Goal: Information Seeking & Learning: Get advice/opinions

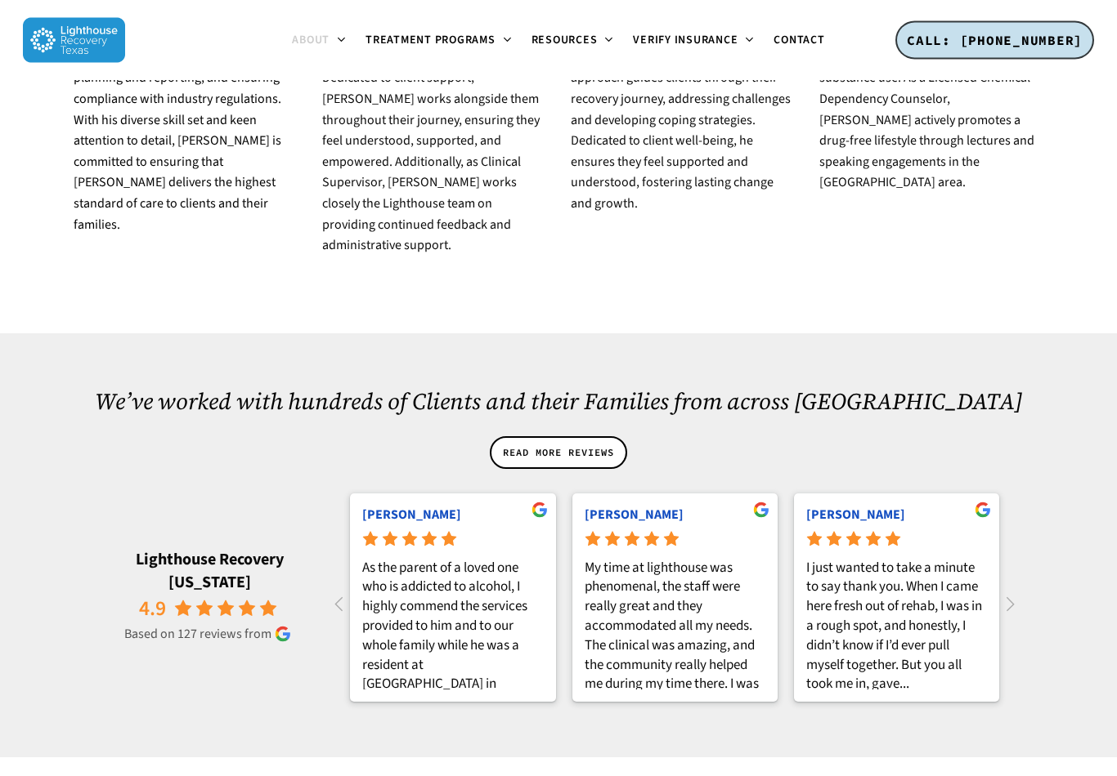
scroll to position [2025, 0]
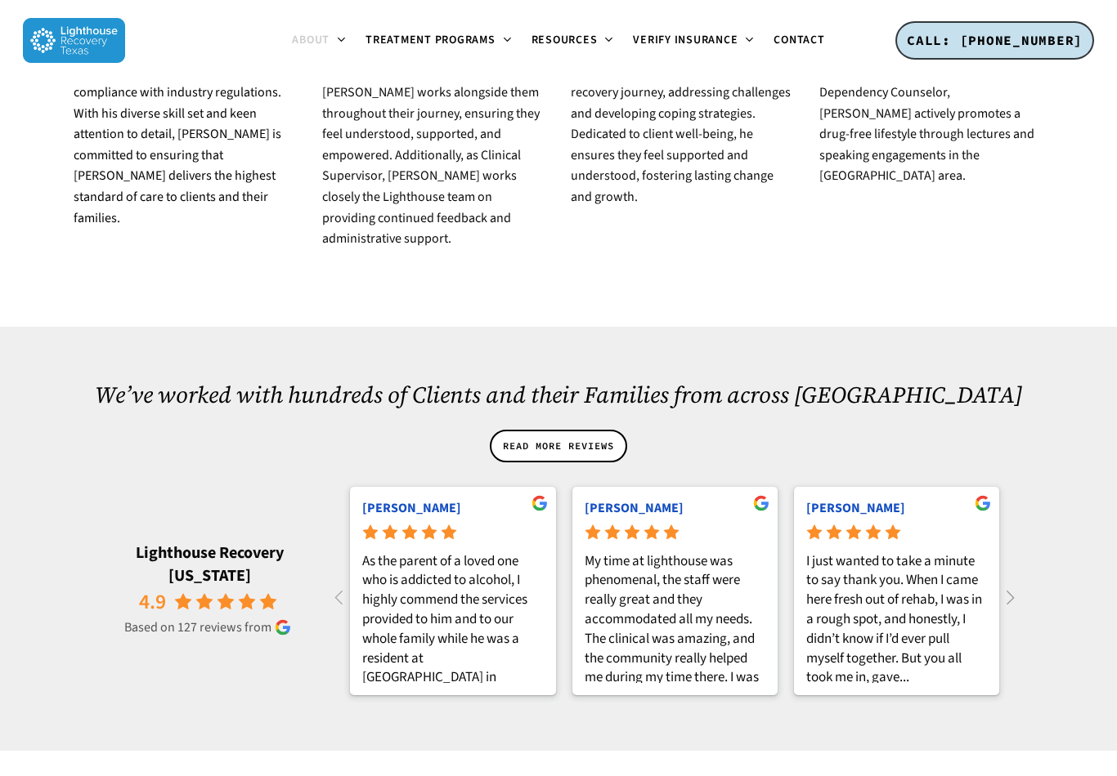
click at [1021, 584] on icon at bounding box center [1009, 597] width 27 height 27
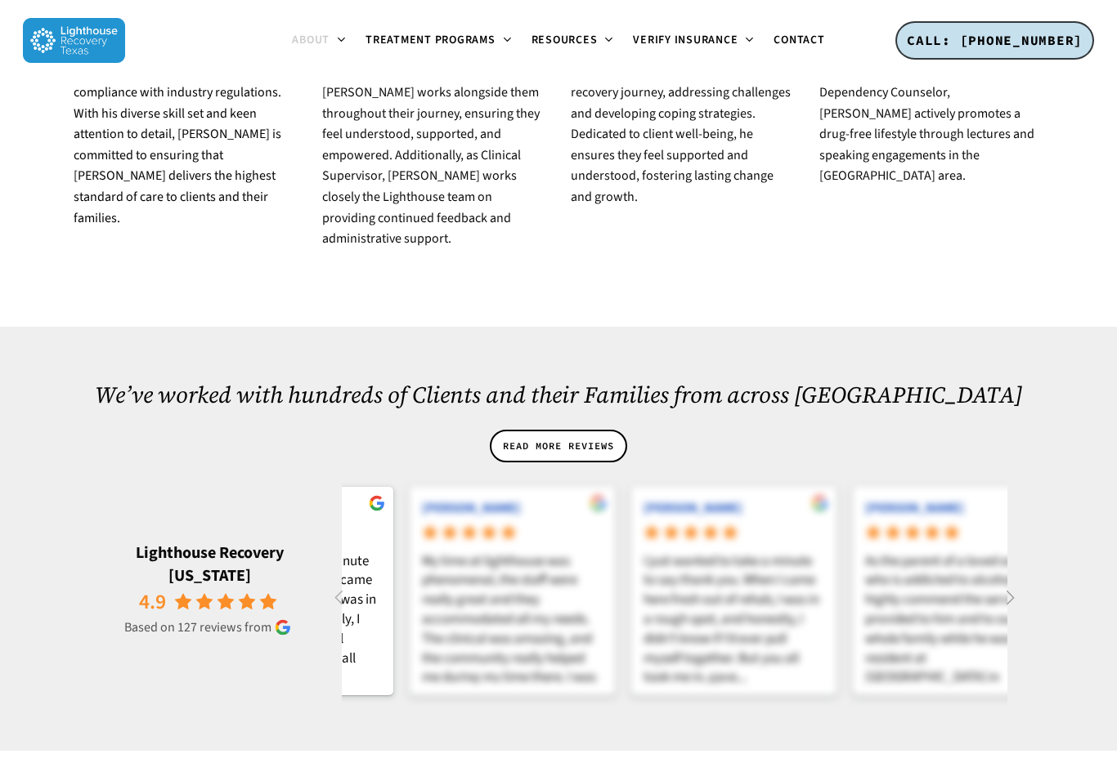
scroll to position [0, 665]
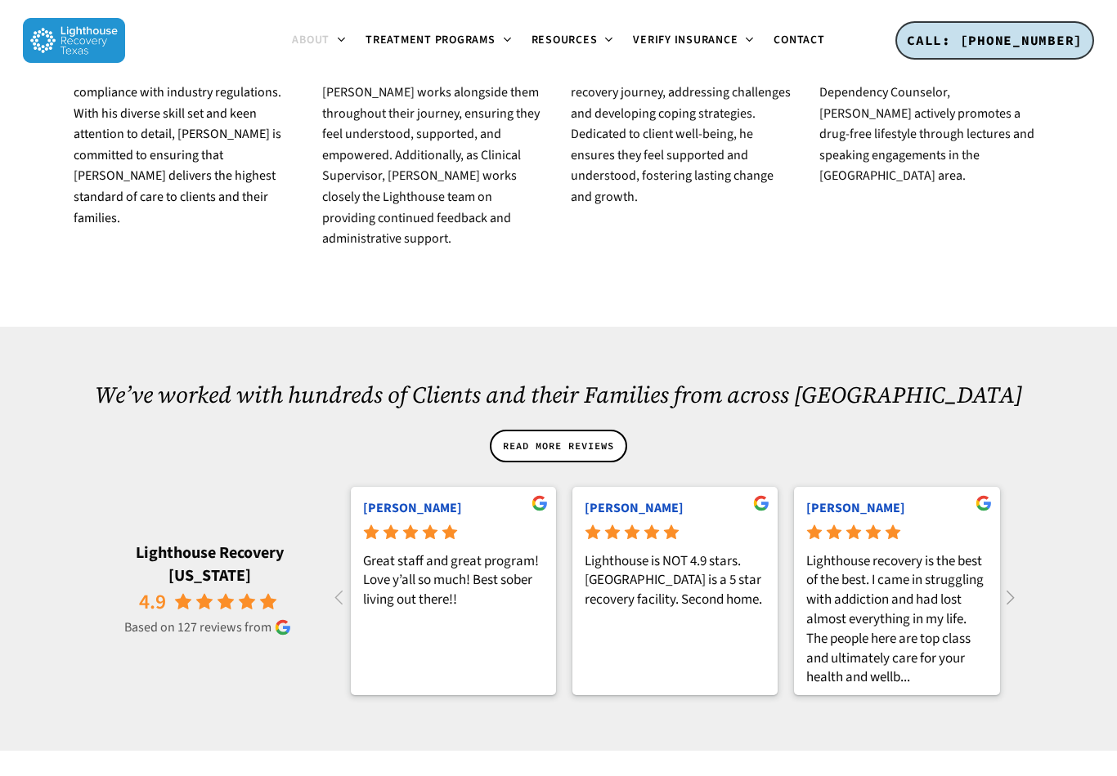
click at [1017, 584] on icon at bounding box center [1009, 597] width 27 height 27
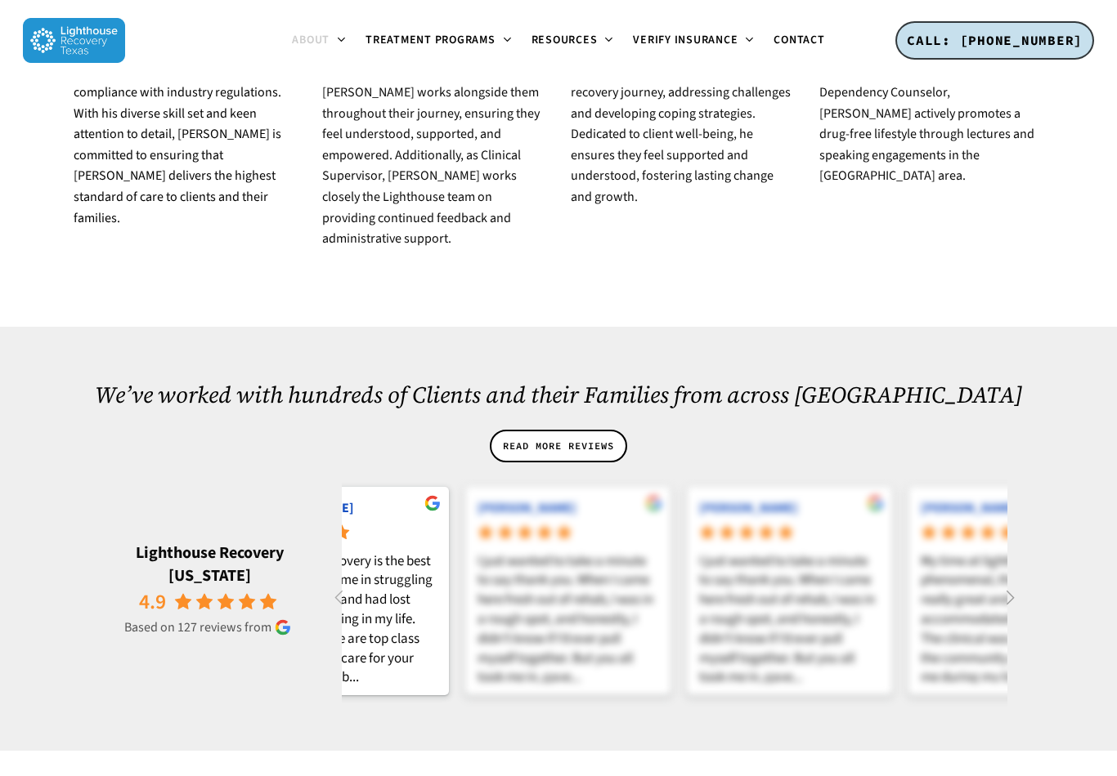
scroll to position [0, 1329]
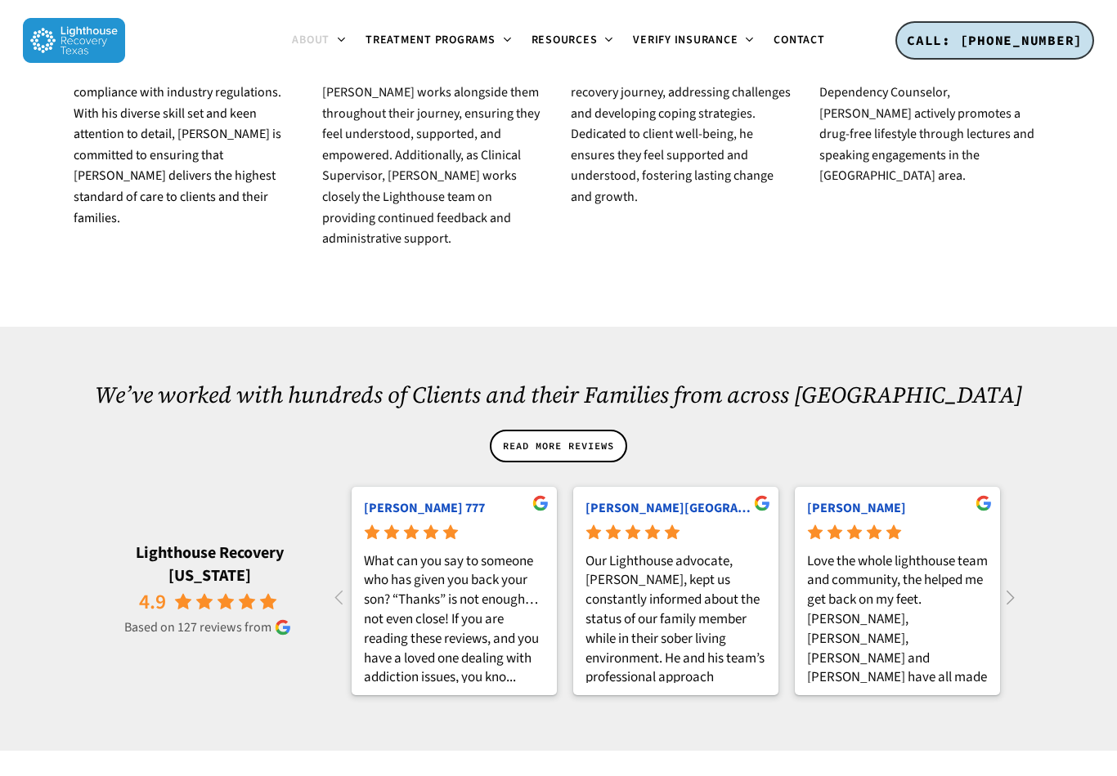
click at [1012, 584] on rp-btn-next at bounding box center [1009, 597] width 27 height 27
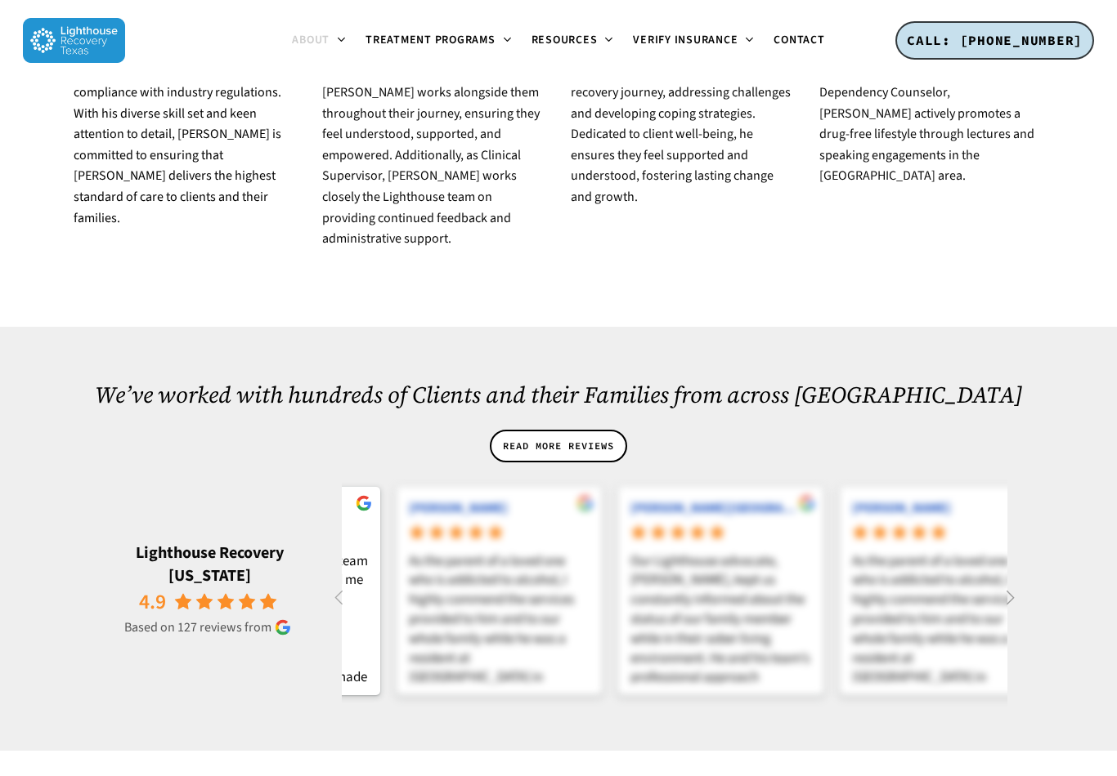
scroll to position [0, 1994]
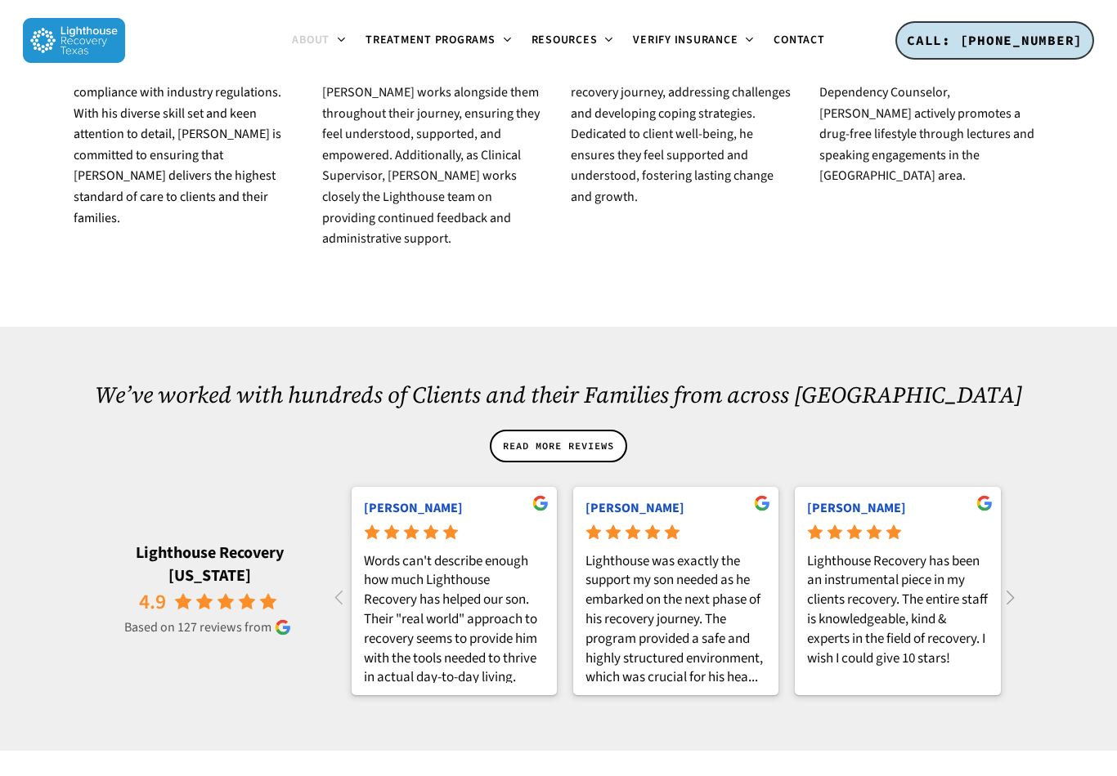
click at [1015, 584] on icon at bounding box center [1009, 597] width 27 height 27
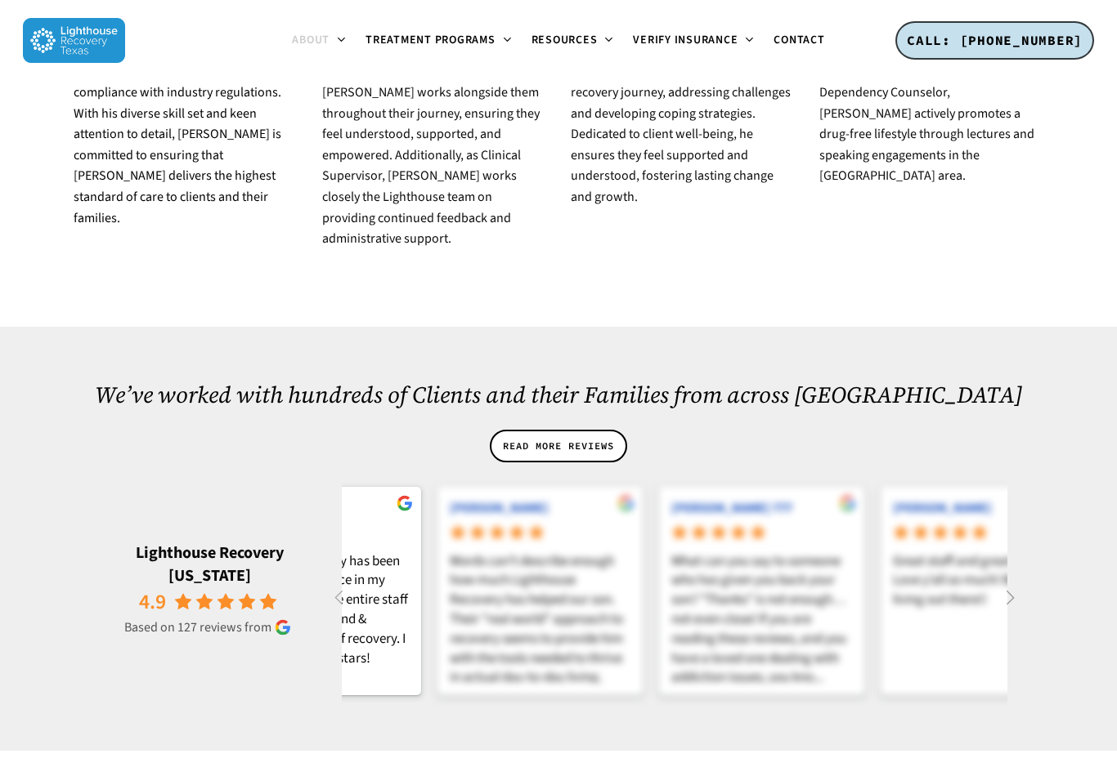
scroll to position [0, 2658]
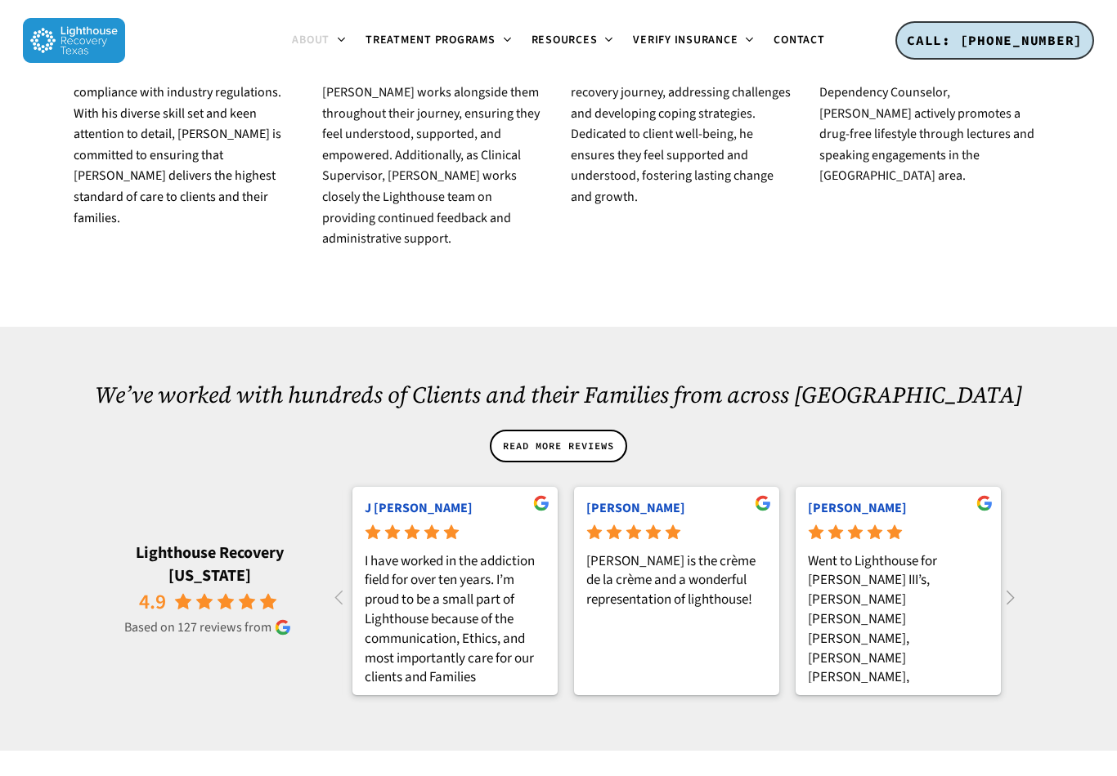
click at [1016, 584] on icon at bounding box center [1009, 597] width 27 height 27
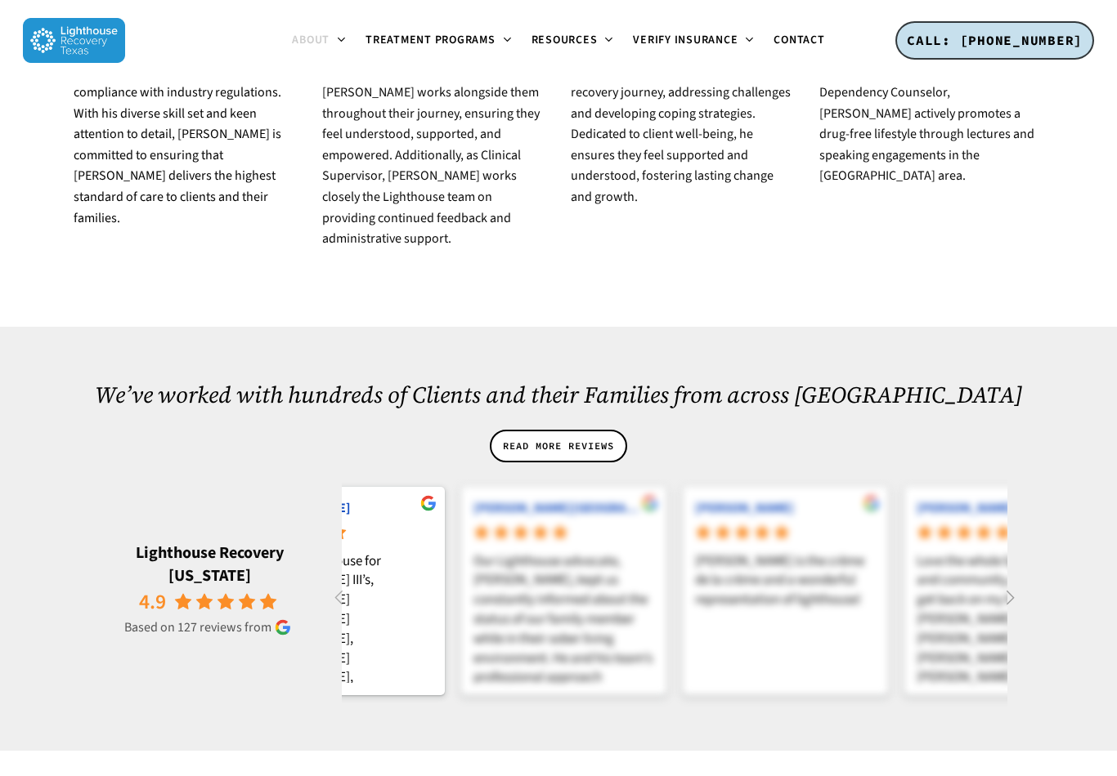
scroll to position [0, 3323]
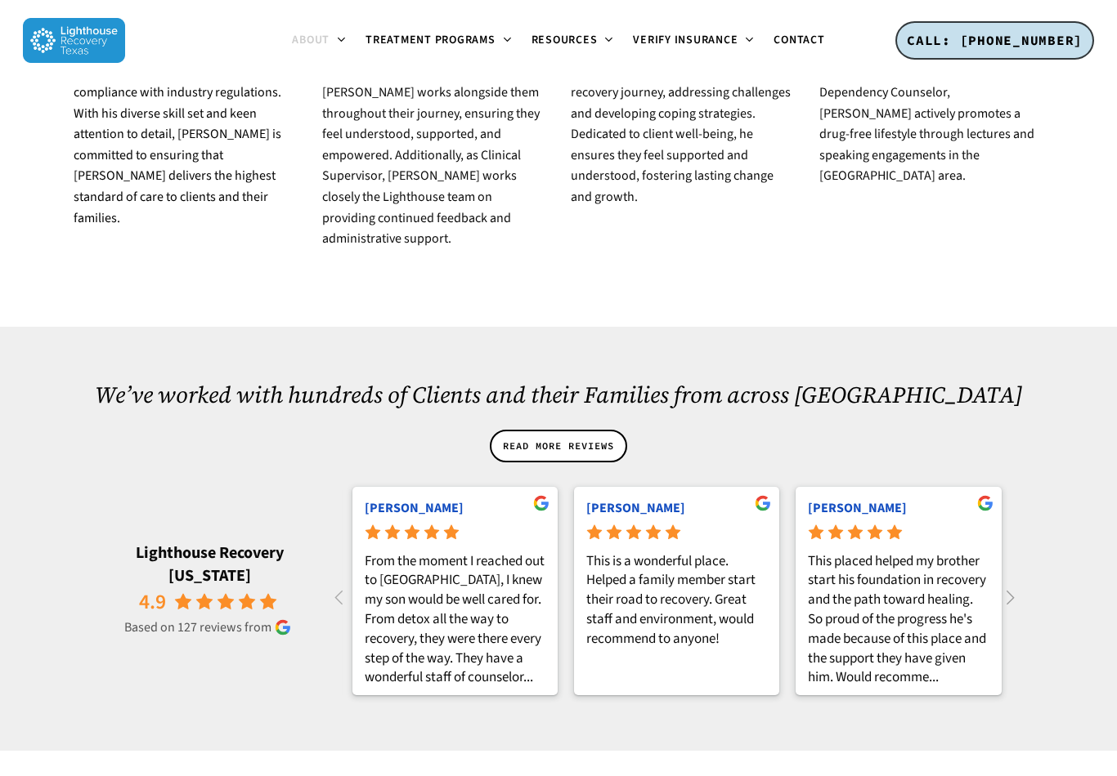
click at [1023, 584] on icon at bounding box center [1009, 597] width 27 height 27
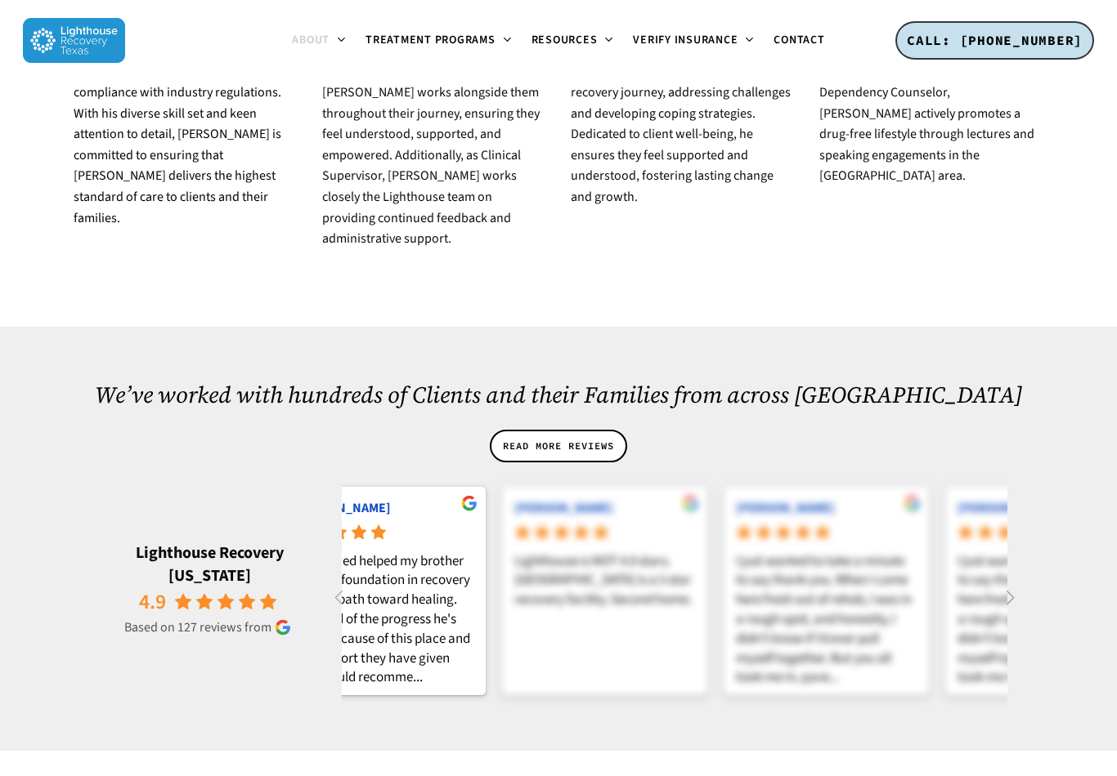
scroll to position [0, 3987]
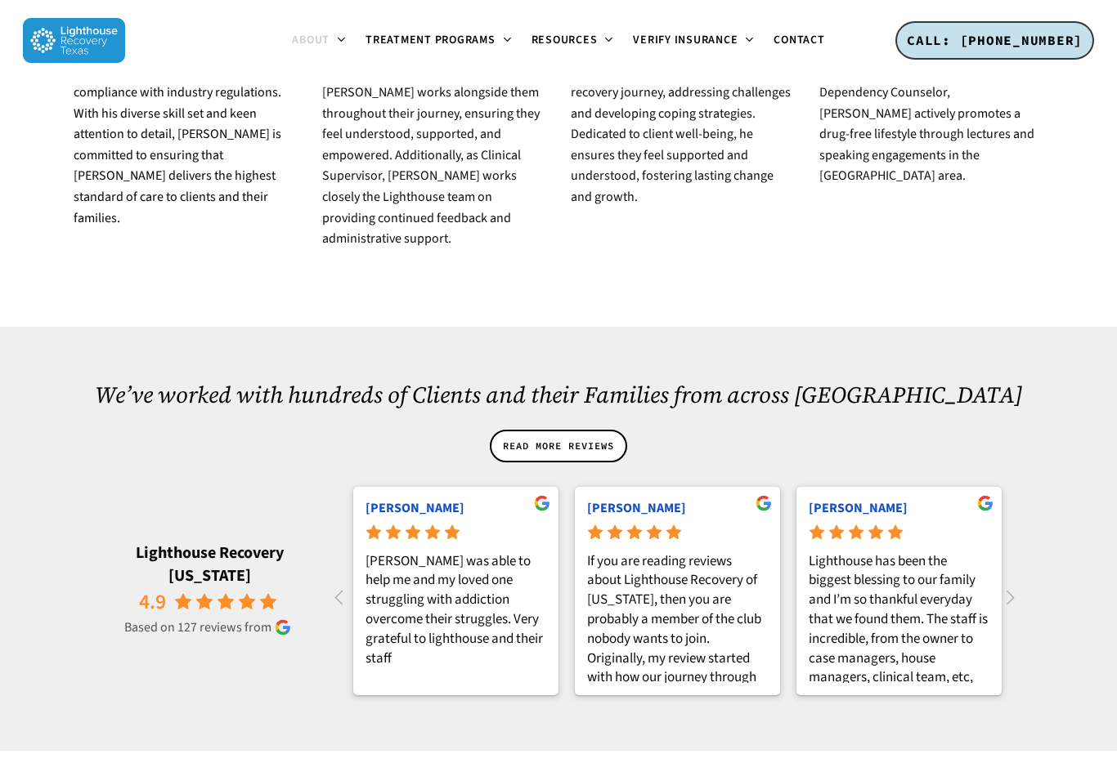
click at [649, 560] on rp-review-text "If you are reading reviews about Lighthouse Recovery of [US_STATE], then you ar…" at bounding box center [677, 618] width 181 height 131
click at [667, 563] on rp-review-text "If you are reading reviews about Lighthouse Recovery of [US_STATE], then you ar…" at bounding box center [677, 618] width 181 height 131
click at [702, 553] on rp-review-text "If you are reading reviews about Lighthouse Recovery of [US_STATE], then you ar…" at bounding box center [677, 618] width 181 height 131
click at [633, 688] on rp-readmore "read more" at bounding box center [677, 698] width 181 height 20
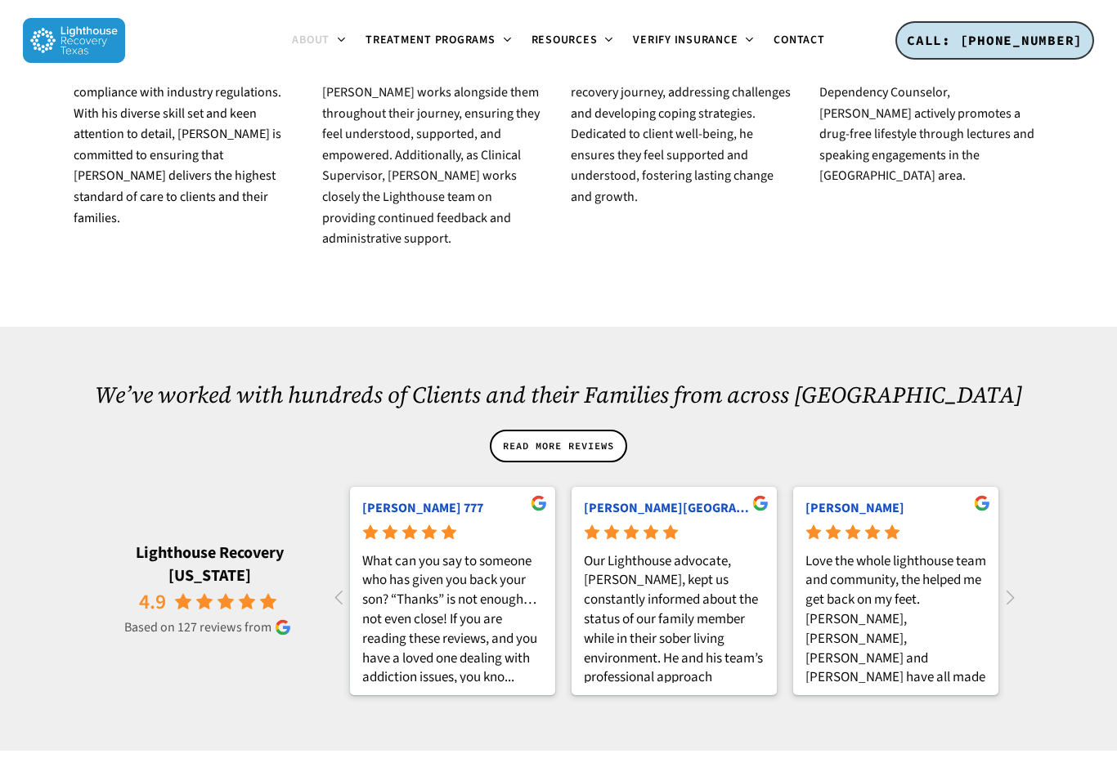
scroll to position [0, 1330]
click at [684, 553] on rp-review-text "Our Lighthouse advocate, [PERSON_NAME], kept us constantly informed about the s…" at bounding box center [674, 618] width 181 height 131
click at [682, 553] on rp-review-text "Our Lighthouse advocate, [PERSON_NAME], kept us constantly informed about the s…" at bounding box center [674, 618] width 181 height 131
click at [642, 553] on rp-review-text "Our Lighthouse advocate, [PERSON_NAME], kept us constantly informed about the s…" at bounding box center [674, 618] width 181 height 131
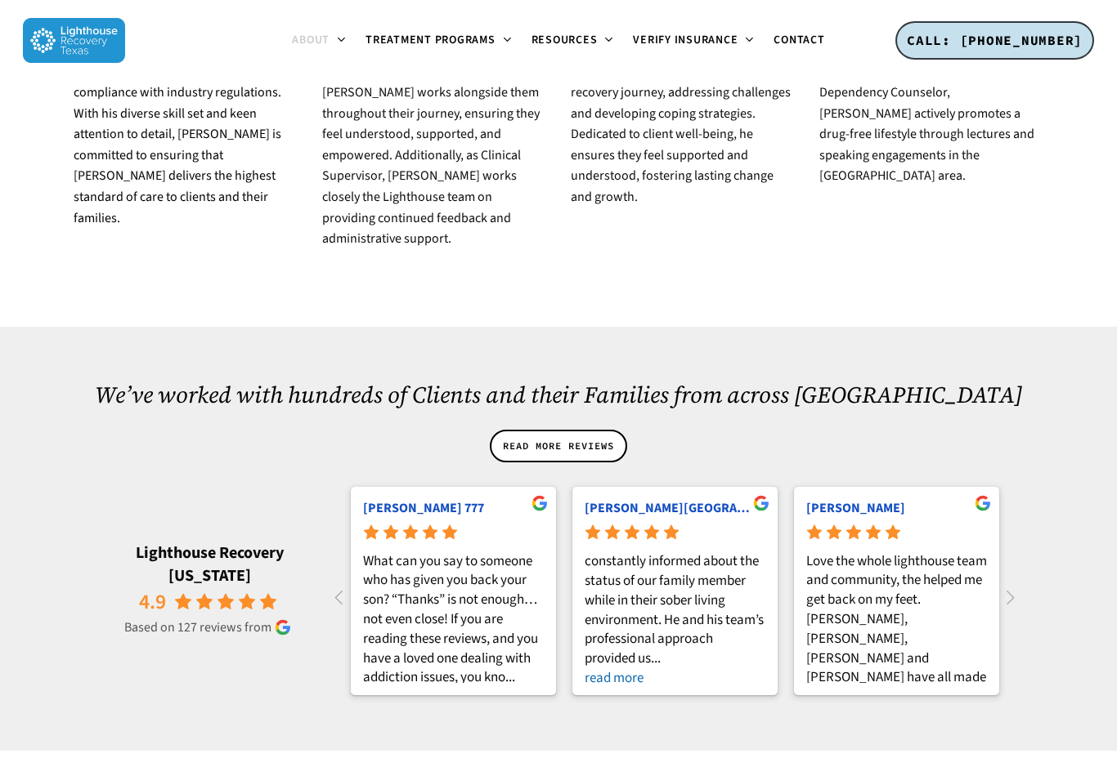
click at [626, 669] on rp-readmore "read more" at bounding box center [674, 679] width 181 height 20
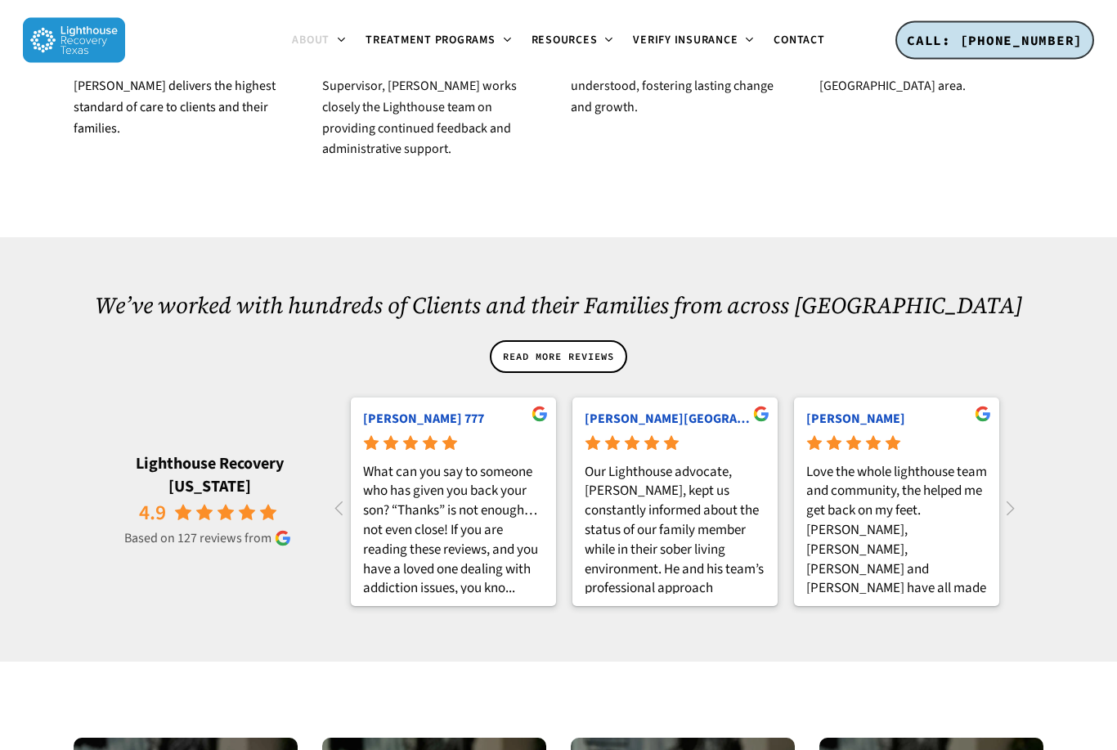
scroll to position [2116, 0]
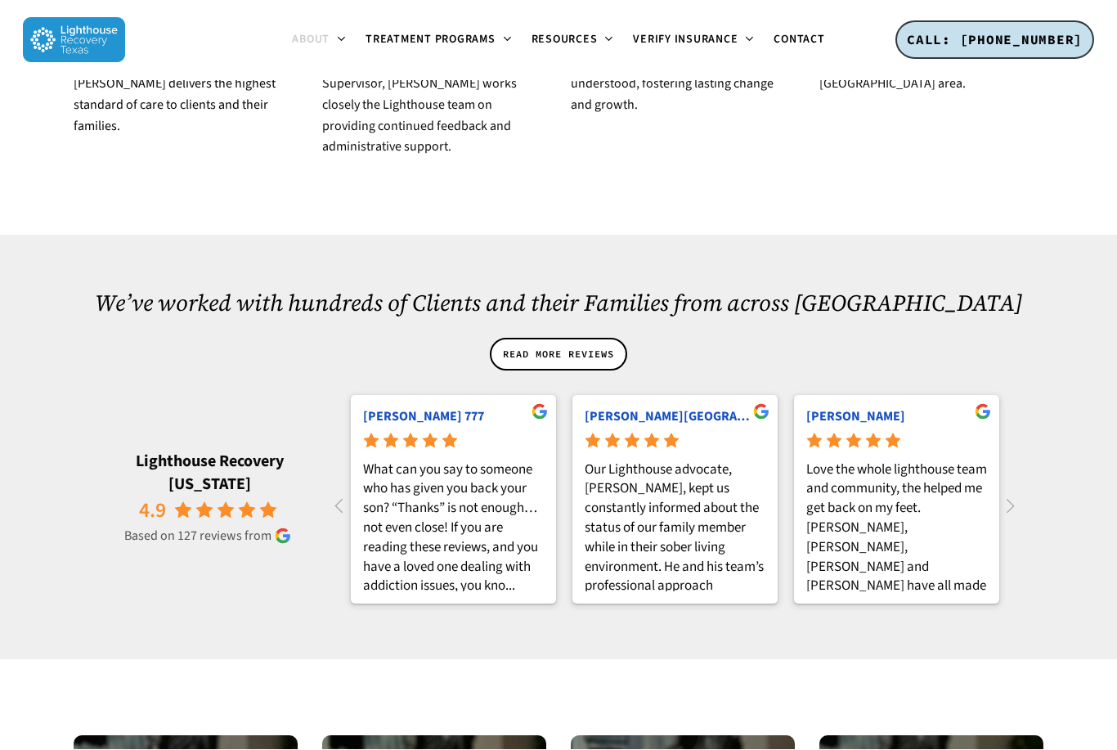
click at [705, 408] on rp-review-name "[PERSON_NAME][GEOGRAPHIC_DATA]" at bounding box center [674, 417] width 181 height 18
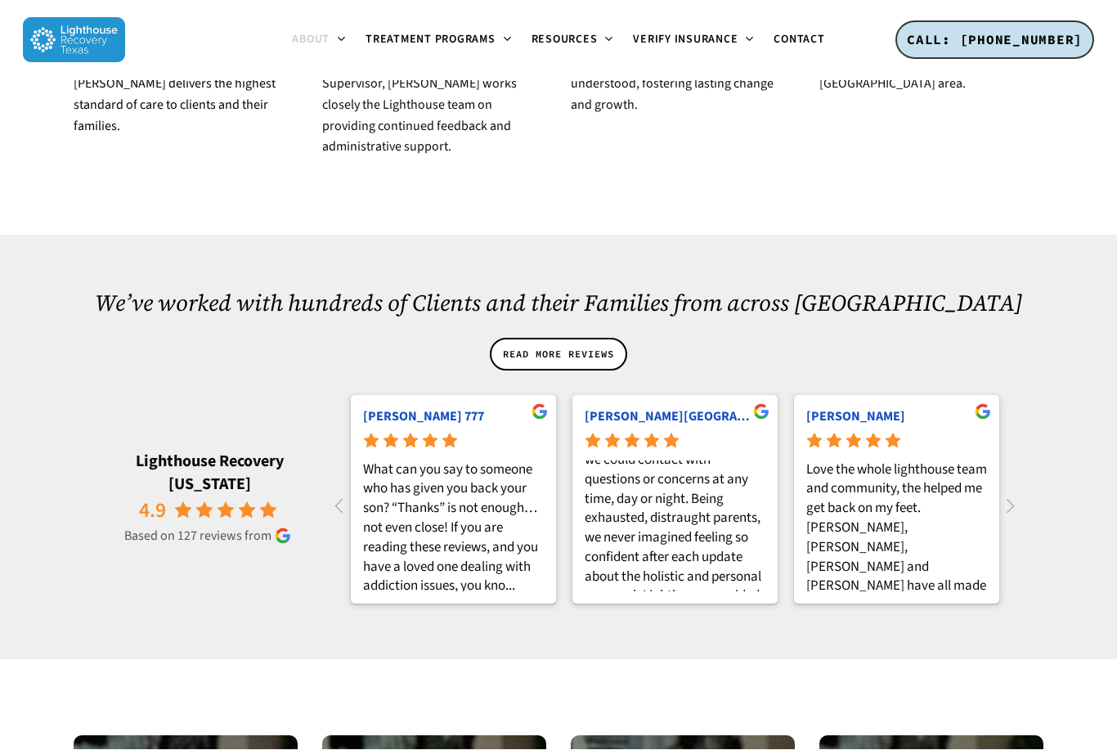
click at [607, 396] on rp-review-inner "[PERSON_NAME] Our Lighthouse advocate, [PERSON_NAME], kept us constantly inform…" at bounding box center [674, 500] width 205 height 208
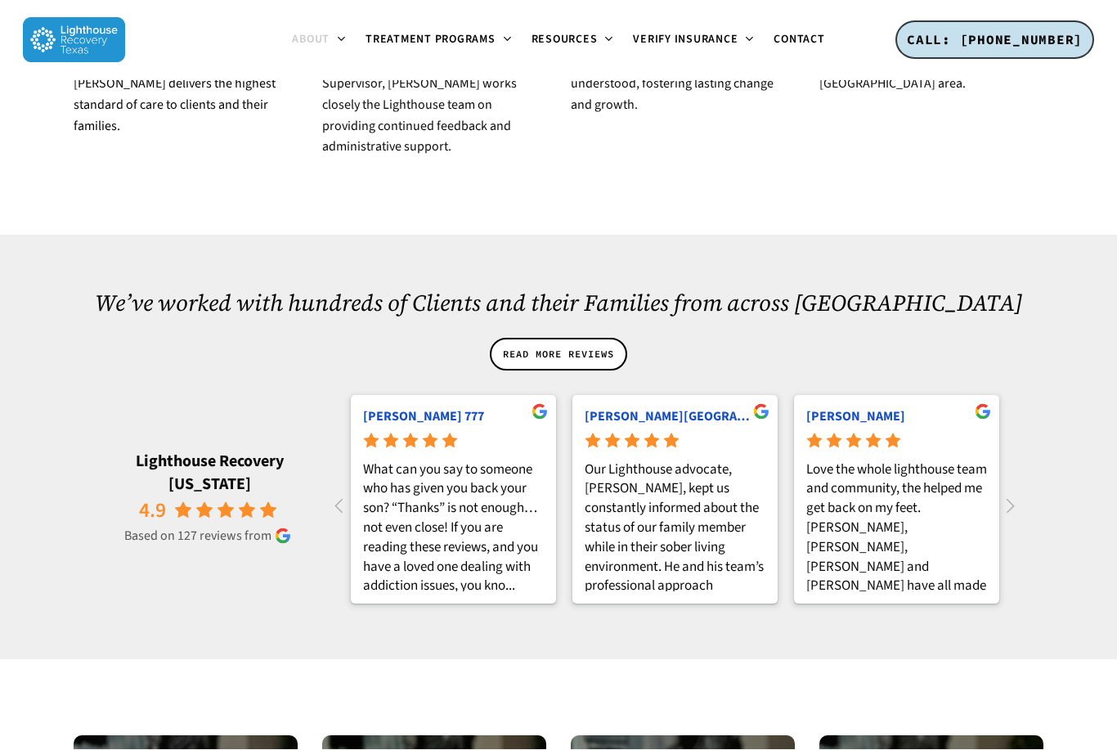
scroll to position [0, 0]
